Goal: Navigation & Orientation: Find specific page/section

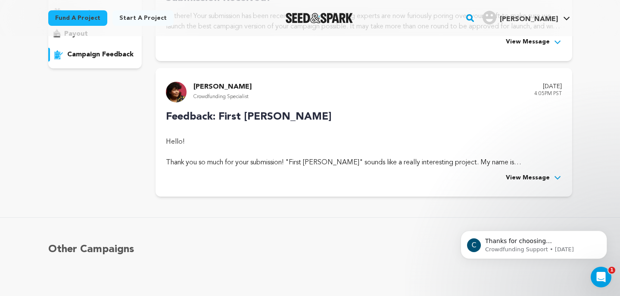
scroll to position [174, 0]
click at [557, 177] on icon at bounding box center [557, 177] width 9 height 9
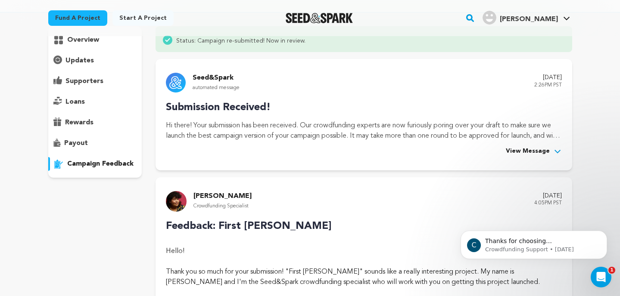
scroll to position [0, 0]
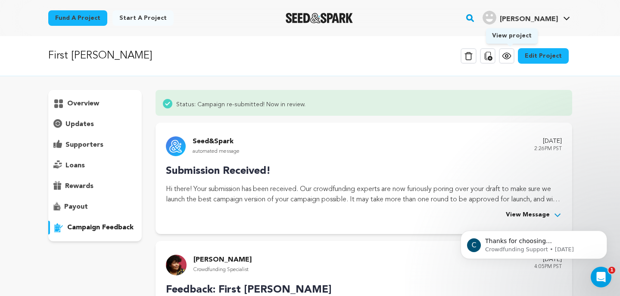
click at [510, 58] on icon at bounding box center [506, 56] width 10 height 10
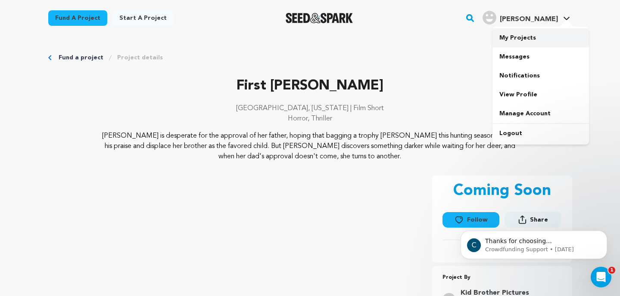
click at [525, 37] on link "My Projects" at bounding box center [540, 37] width 96 height 19
